Goal: Information Seeking & Learning: Learn about a topic

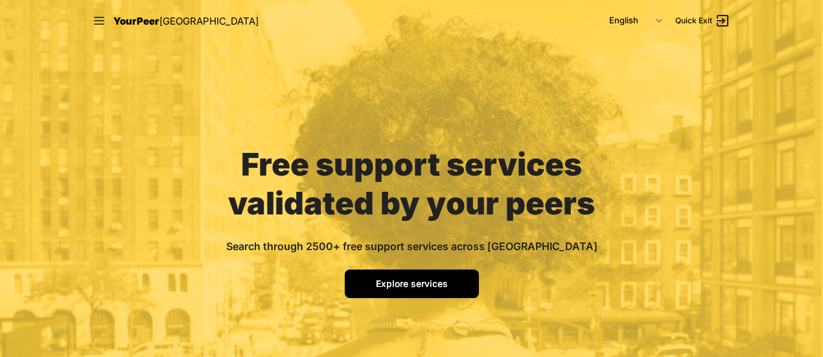
click at [412, 287] on span "Explore services" at bounding box center [412, 283] width 72 height 11
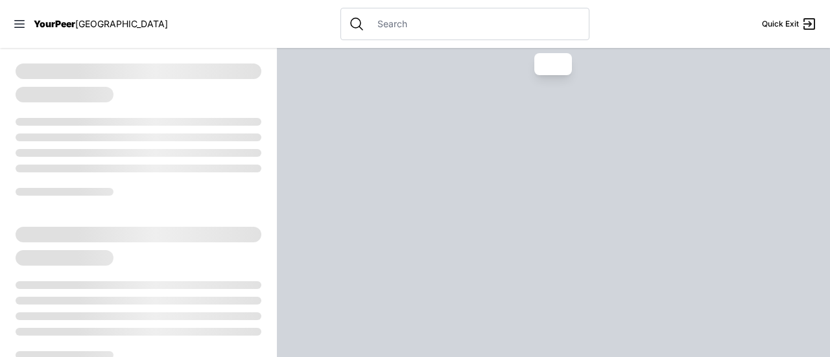
select select "recentlyUpdated"
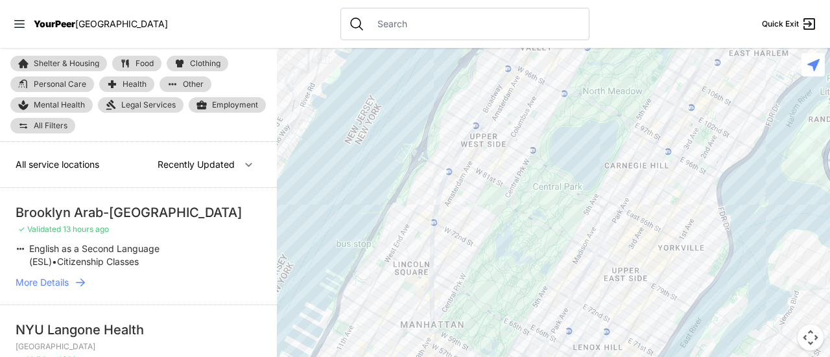
click at [211, 62] on span "Clothing" at bounding box center [205, 64] width 30 height 8
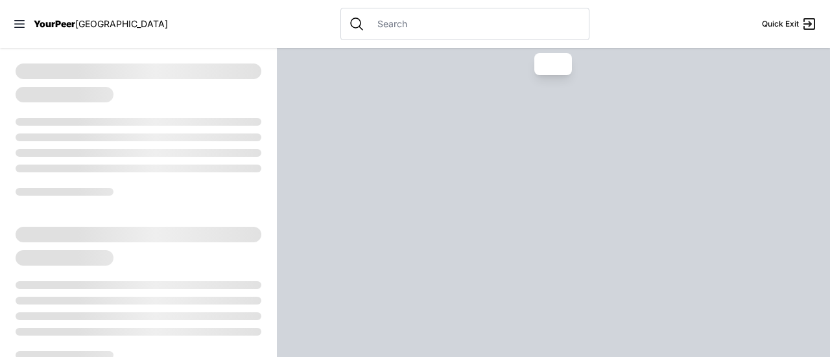
select select "recentlyUpdated"
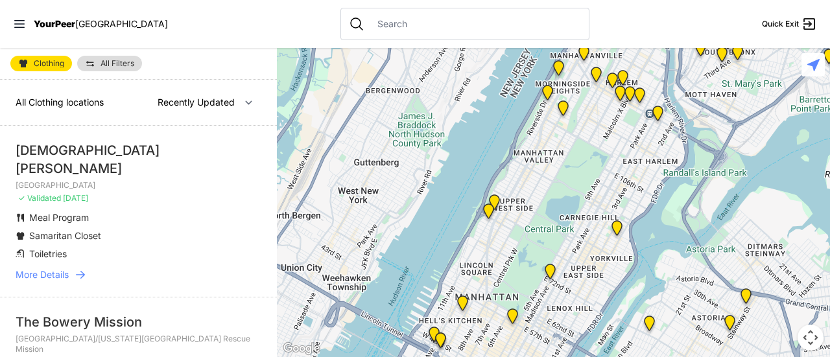
select select "recentlyUpdated"
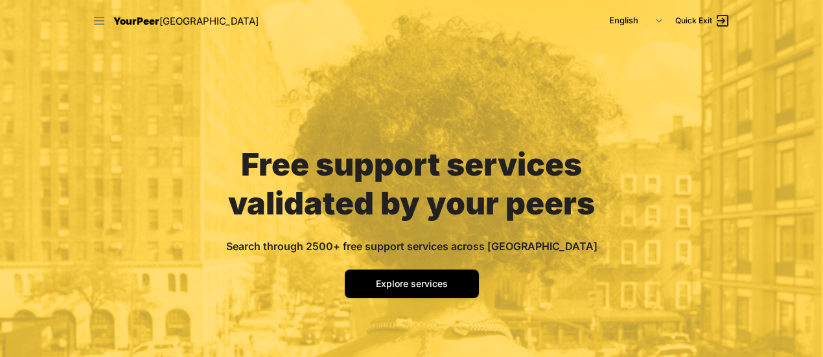
click at [93, 21] on icon at bounding box center [99, 20] width 13 height 13
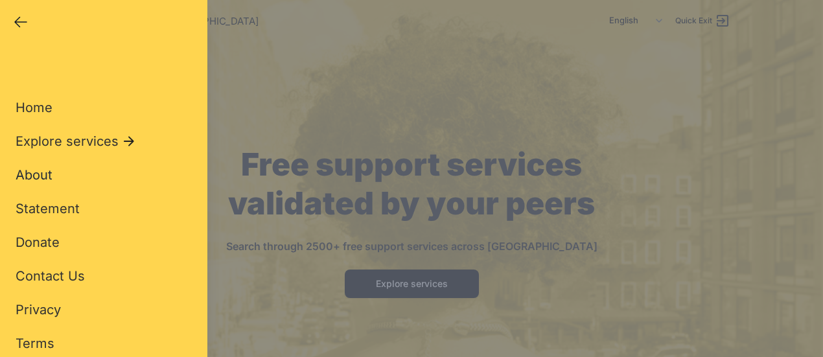
click at [29, 177] on span "About" at bounding box center [34, 175] width 37 height 16
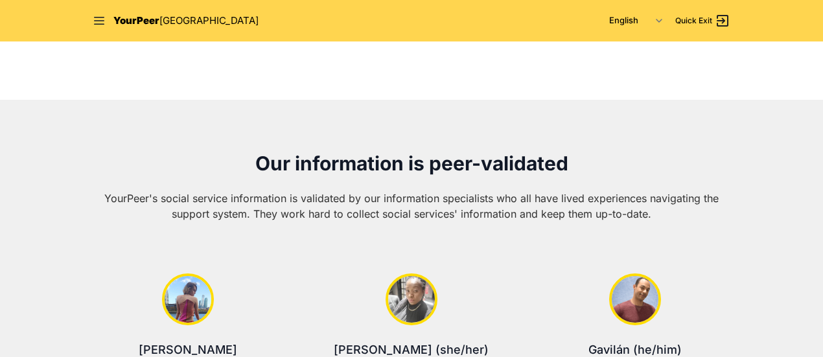
scroll to position [337, 0]
